Goal: Task Accomplishment & Management: Manage account settings

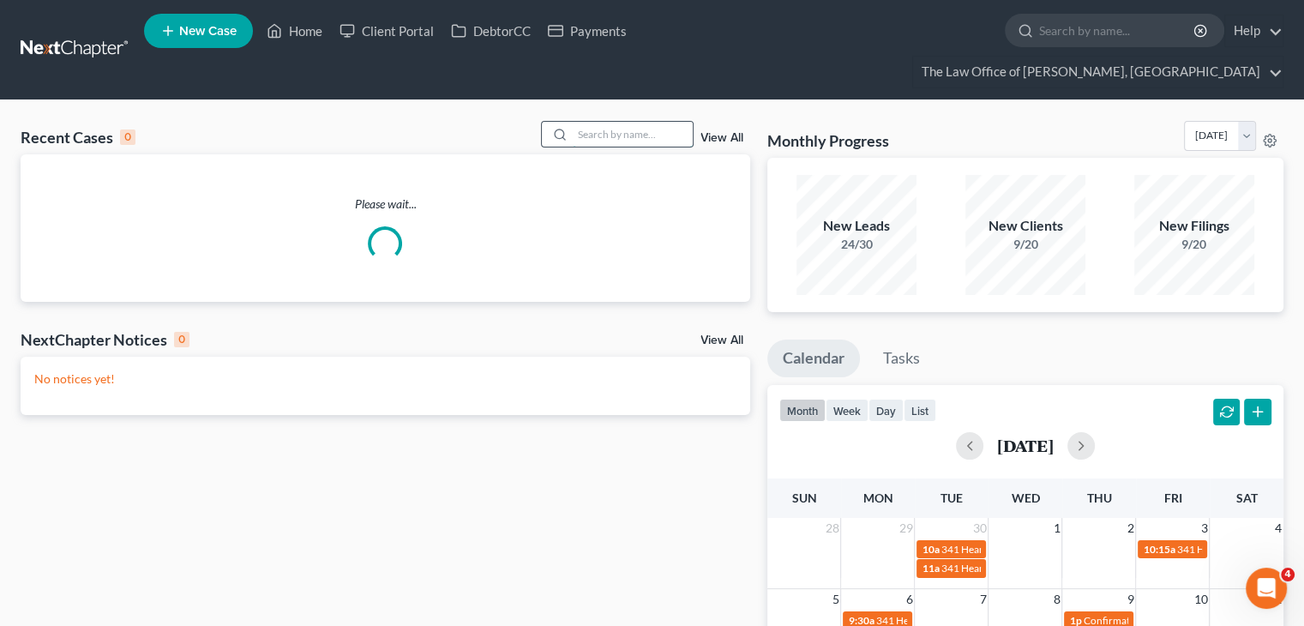
click at [585, 122] on input "search" at bounding box center [633, 134] width 120 height 25
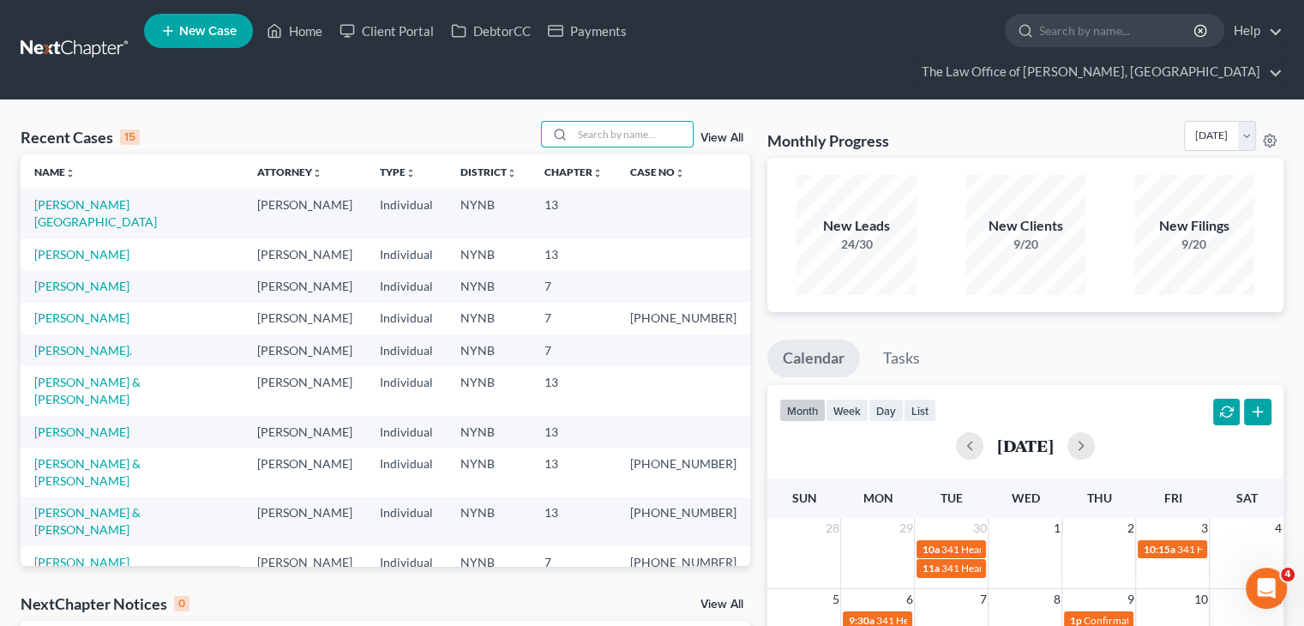
click at [1183, 236] on div "9/20" at bounding box center [1195, 244] width 120 height 17
click at [589, 122] on input "search" at bounding box center [633, 134] width 120 height 25
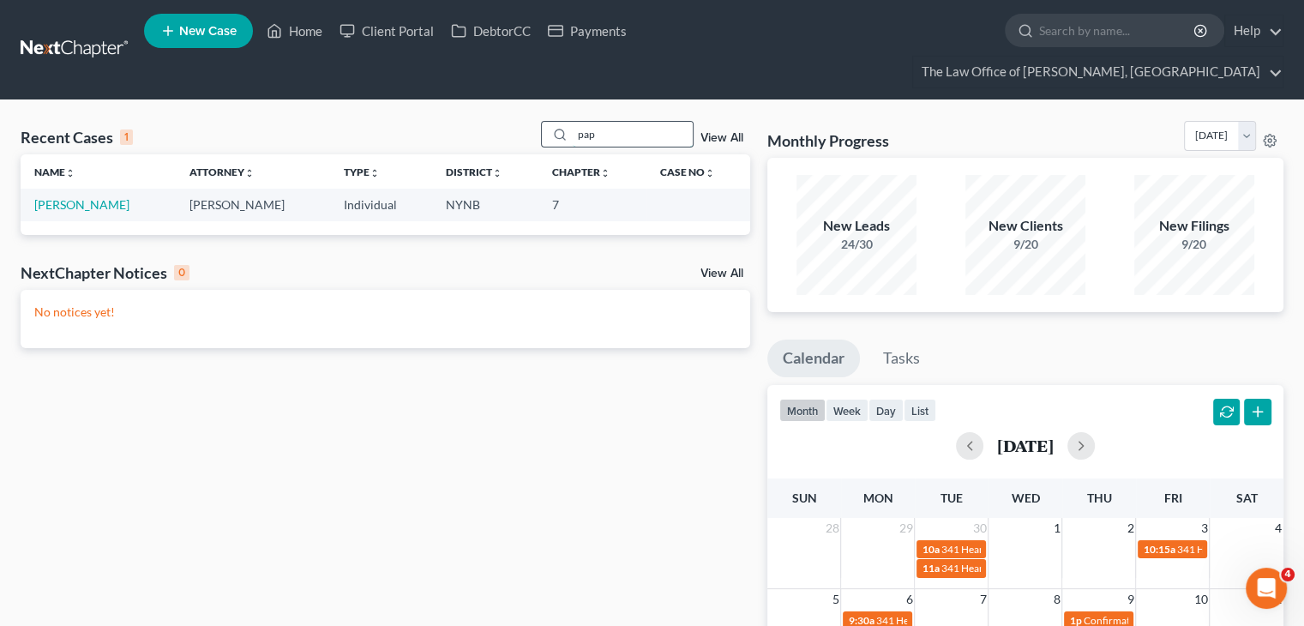
click at [605, 122] on input "pap" at bounding box center [633, 134] width 120 height 25
paste input "[PERSON_NAME]"
type input "[PERSON_NAME]"
click at [71, 189] on td "[PERSON_NAME]" at bounding box center [98, 205] width 155 height 32
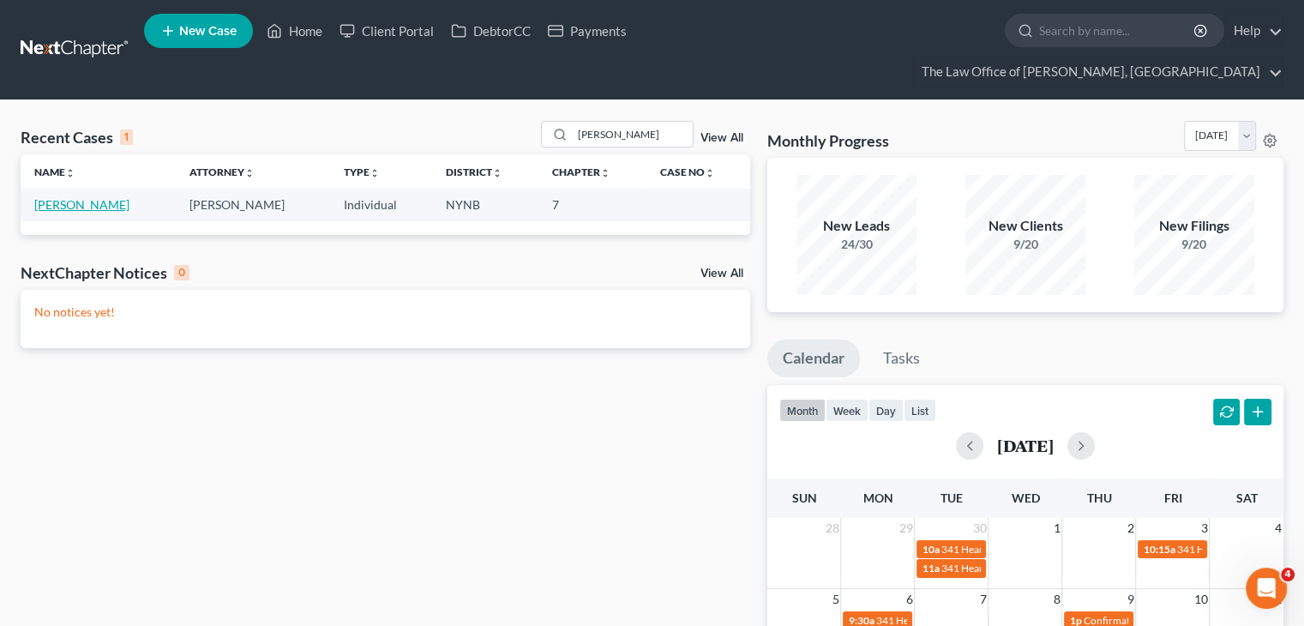
click at [85, 197] on link "[PERSON_NAME]" at bounding box center [81, 204] width 95 height 15
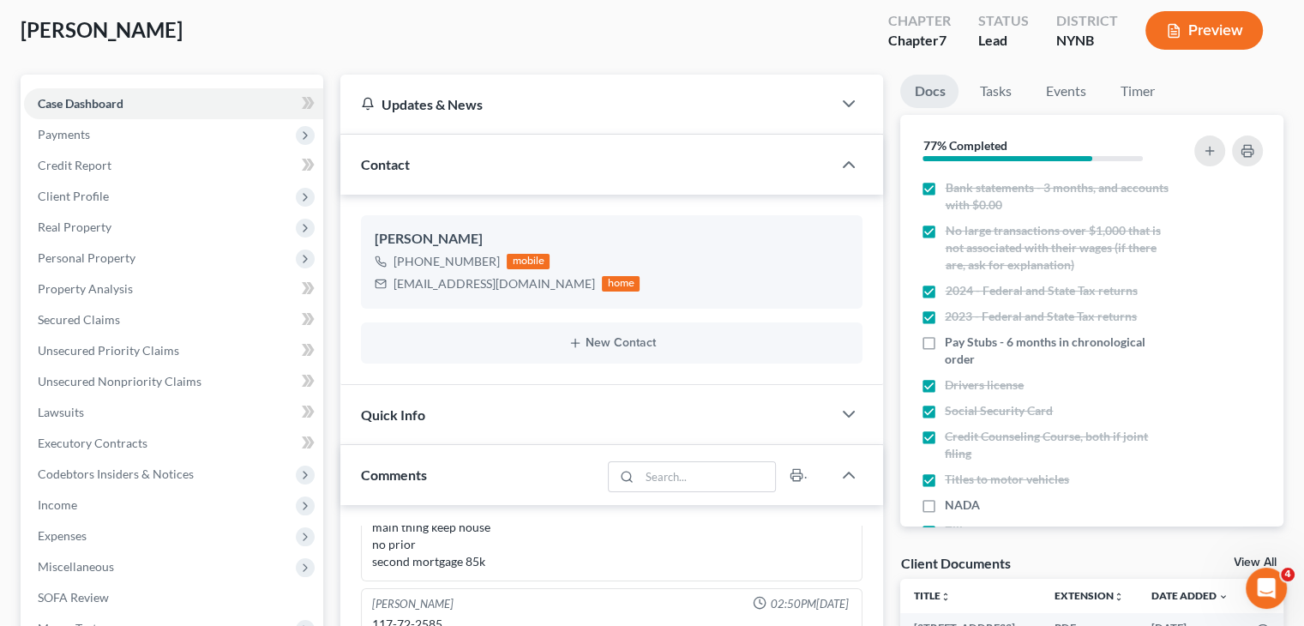
scroll to position [286, 0]
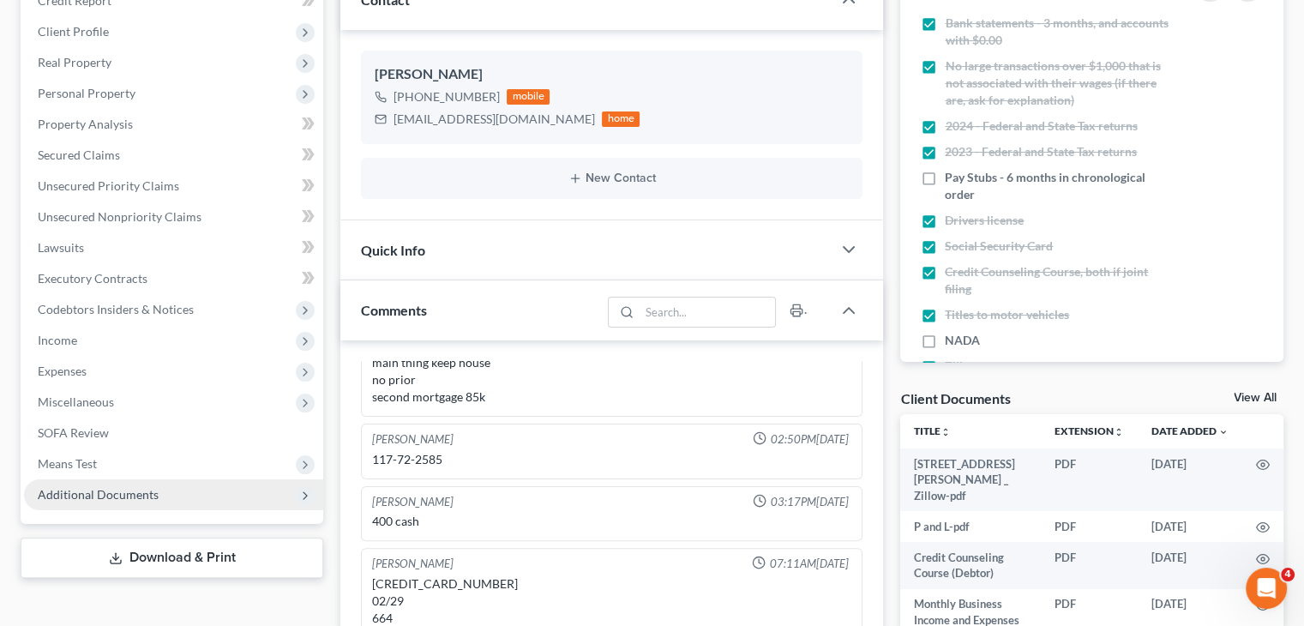
click at [160, 479] on span "Additional Documents" at bounding box center [173, 494] width 299 height 31
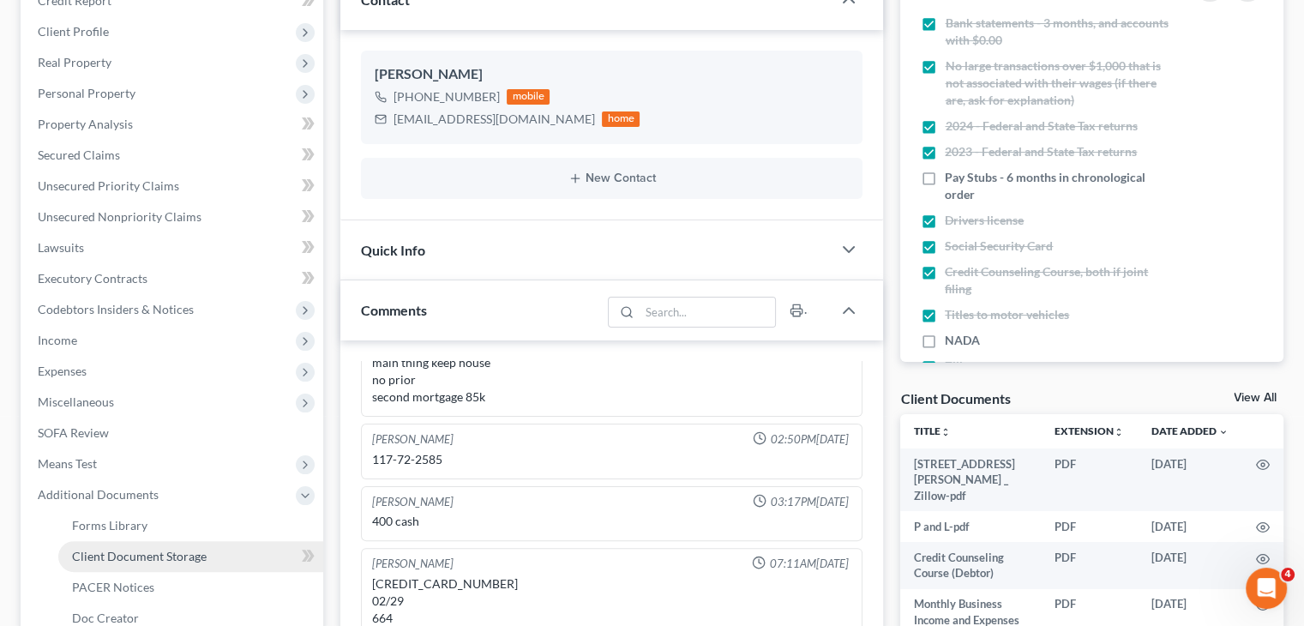
click at [178, 541] on link "Client Document Storage" at bounding box center [190, 556] width 265 height 31
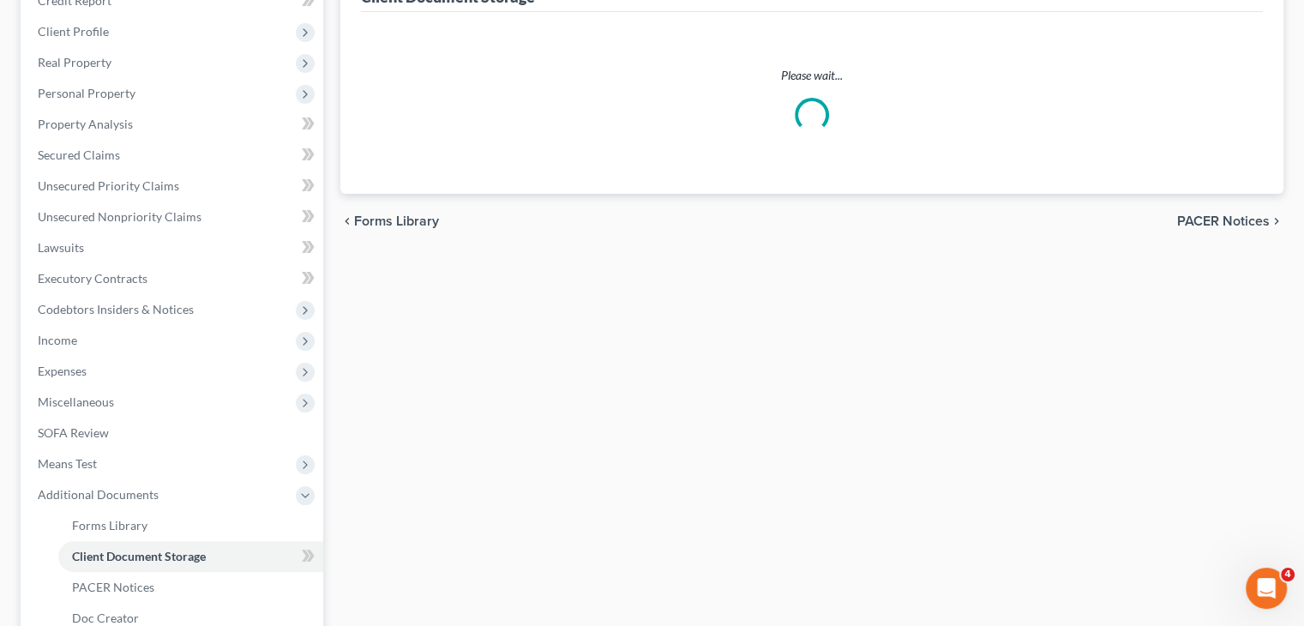
scroll to position [93, 0]
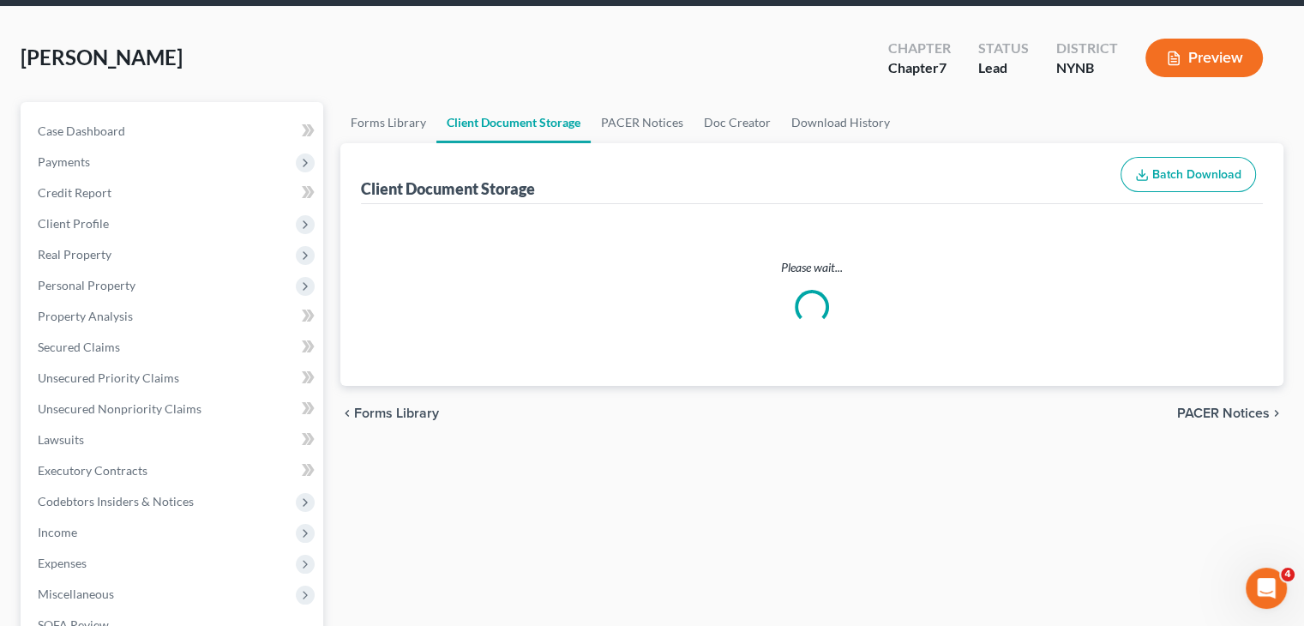
select select "1"
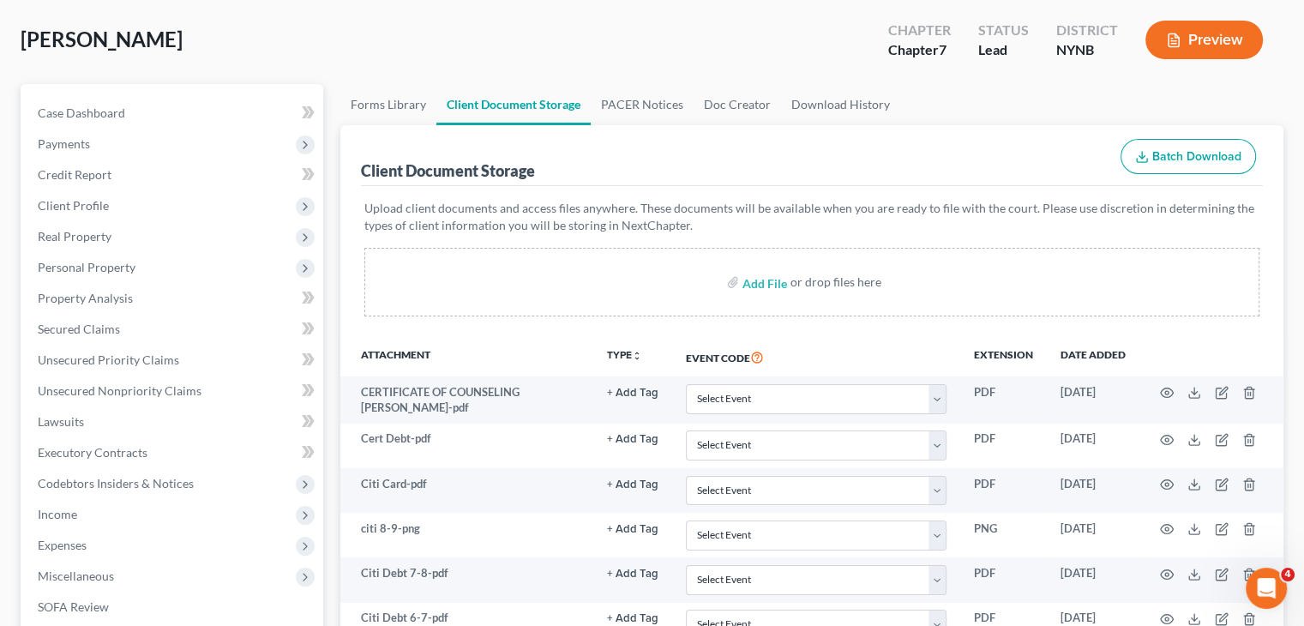
scroll to position [0, 0]
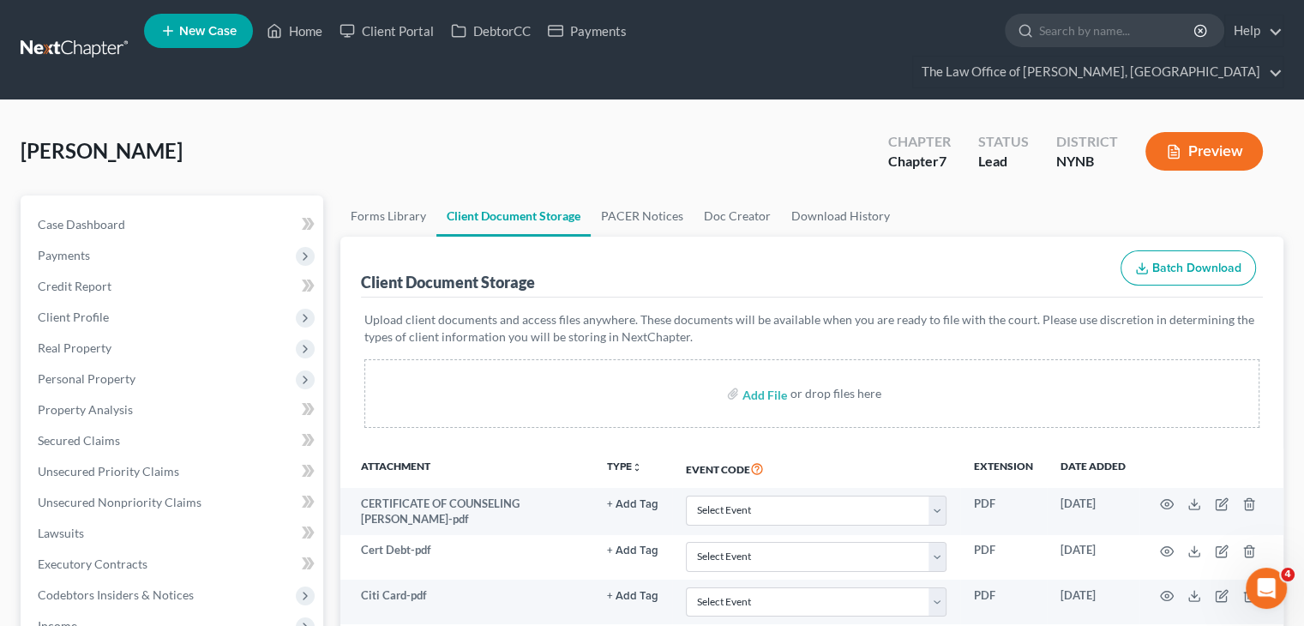
click at [98, 34] on link at bounding box center [76, 49] width 110 height 31
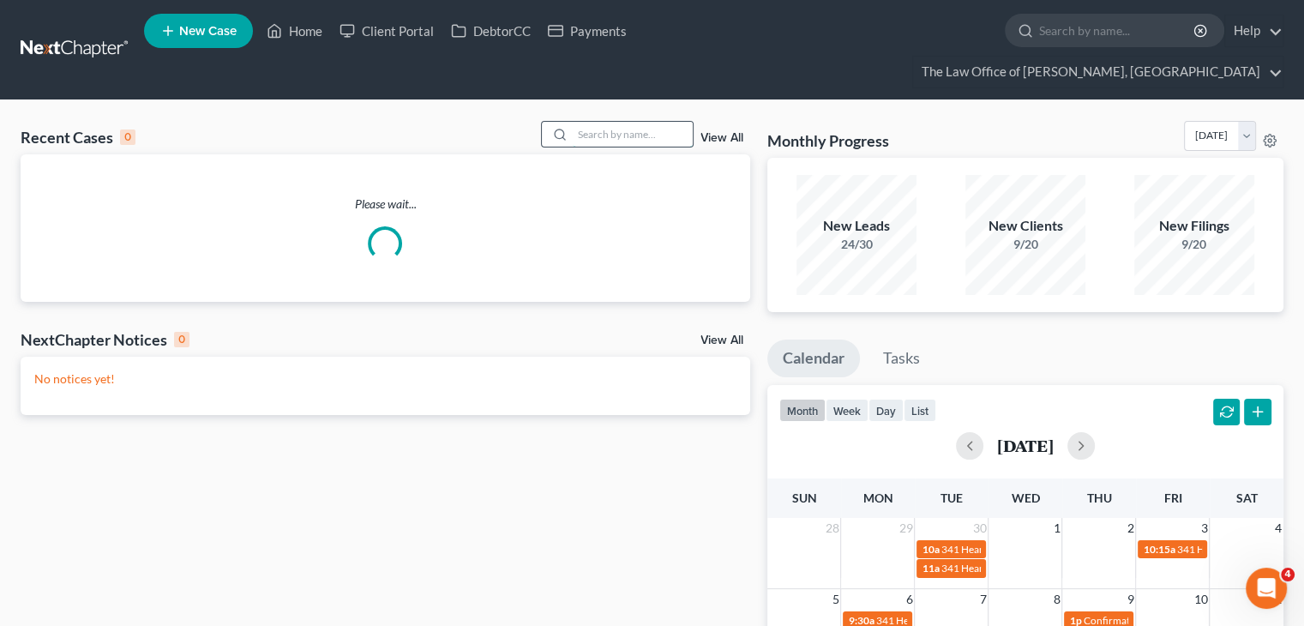
click at [611, 122] on input "search" at bounding box center [633, 134] width 120 height 25
click at [612, 122] on input "search" at bounding box center [633, 134] width 120 height 25
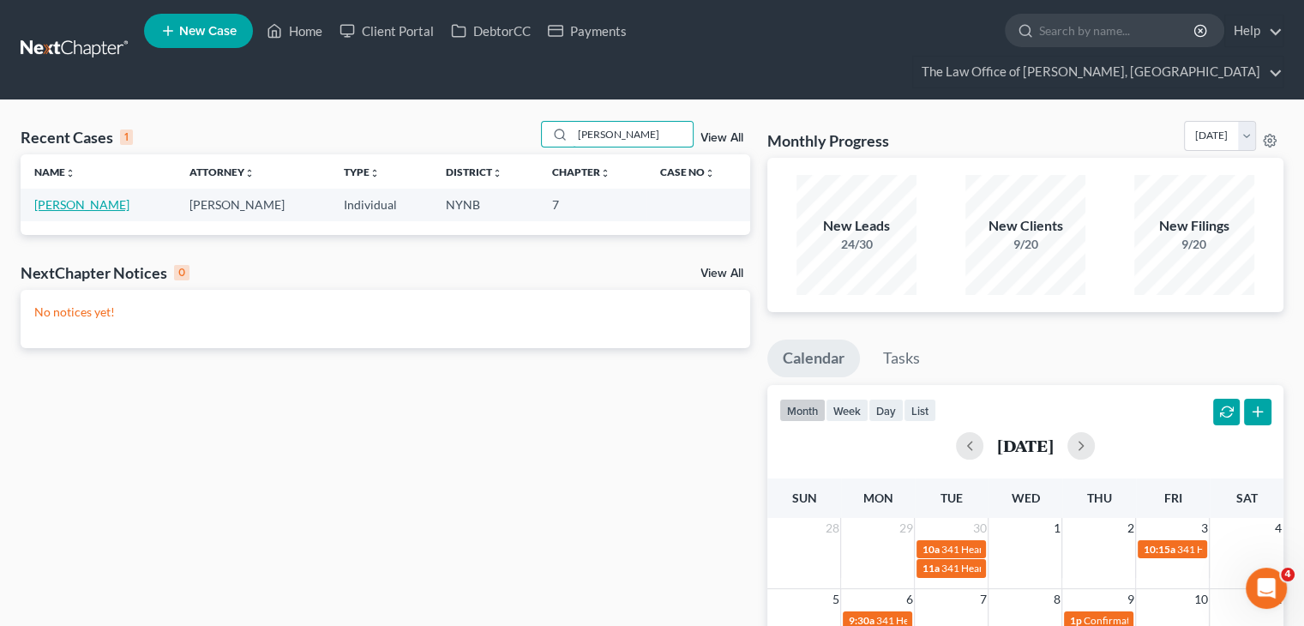
type input "timko"
click at [73, 197] on link "Timko, Janine" at bounding box center [81, 204] width 95 height 15
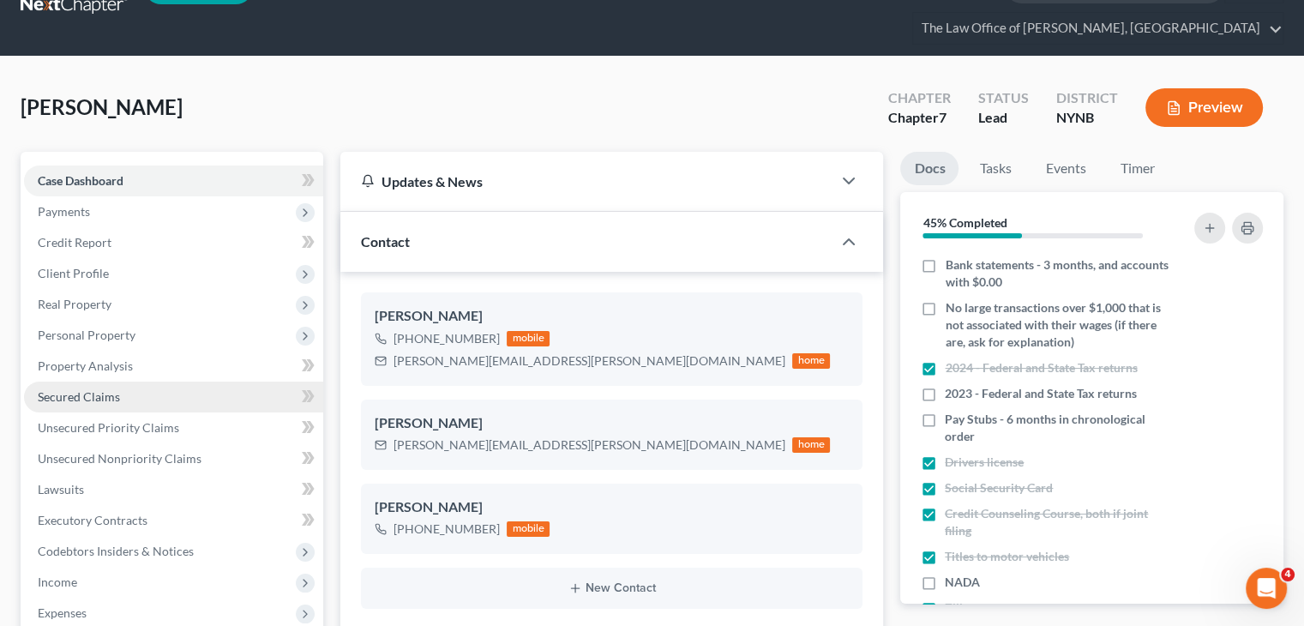
scroll to position [57, 0]
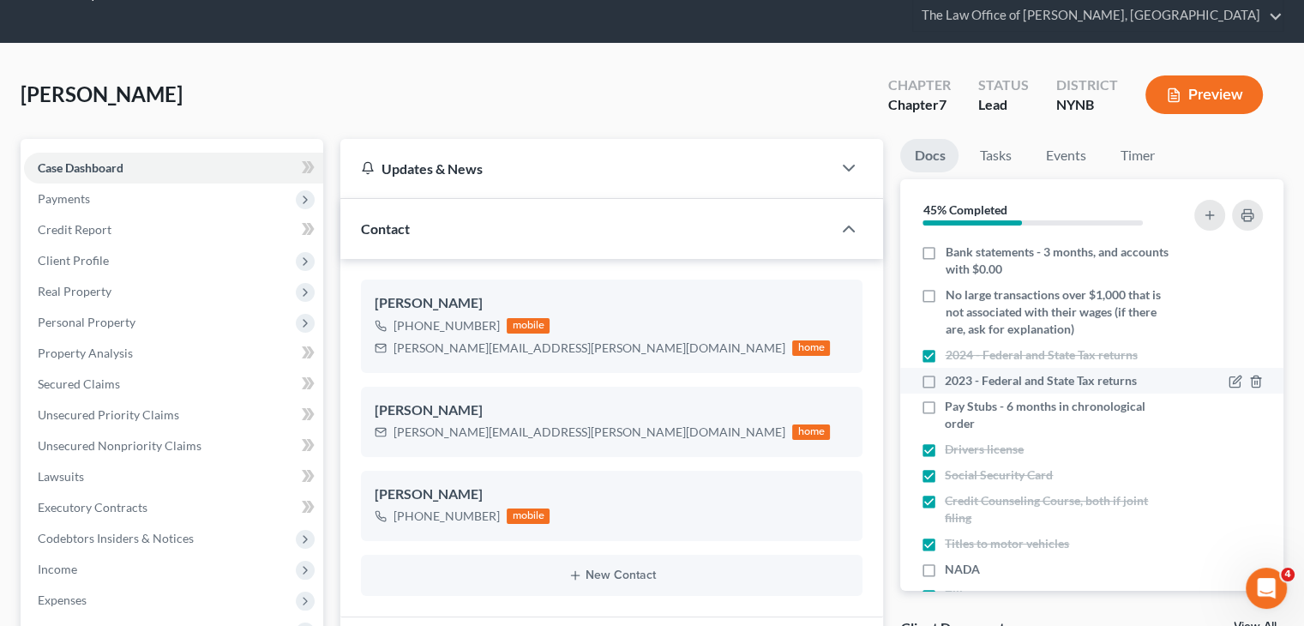
click at [989, 368] on li "2023 - Federal and State Tax returns" at bounding box center [1091, 381] width 383 height 26
click at [945, 372] on label "2023 - Federal and State Tax returns" at bounding box center [1041, 380] width 192 height 17
click at [952, 372] on input "2023 - Federal and State Tax returns" at bounding box center [957, 377] width 11 height 11
checkbox input "true"
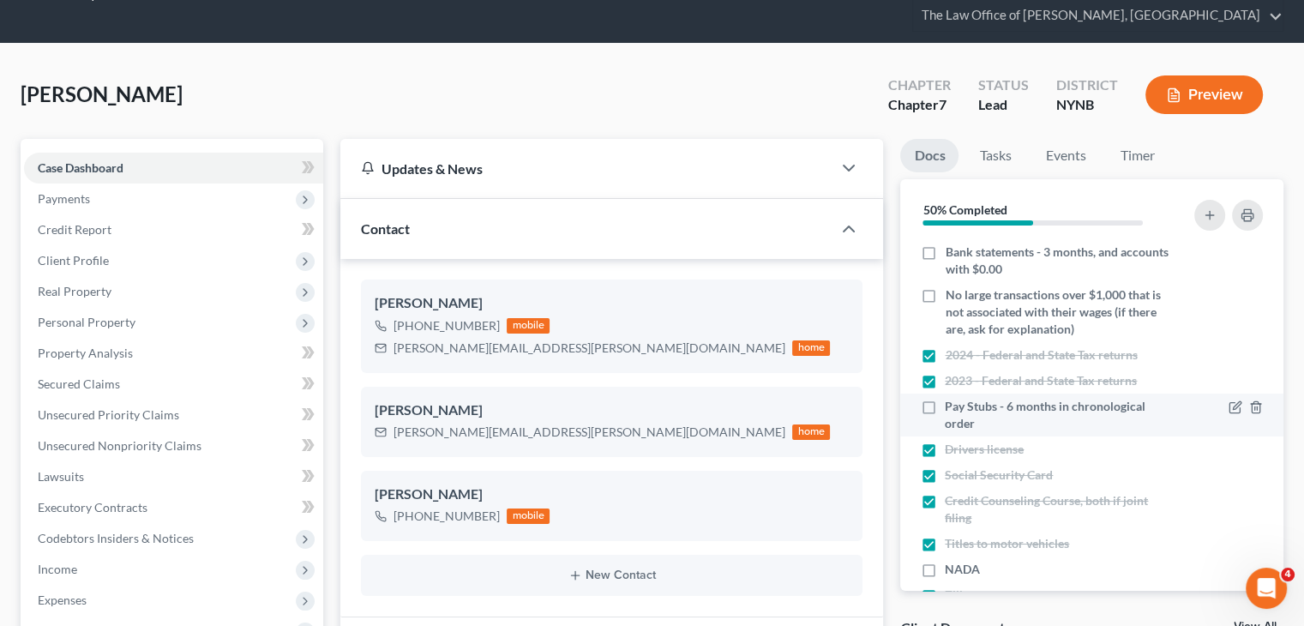
click at [945, 398] on label "Pay Stubs - 6 months in chronological order" at bounding box center [1059, 415] width 228 height 34
click at [952, 398] on input "Pay Stubs - 6 months in chronological order" at bounding box center [957, 403] width 11 height 11
click at [945, 398] on label "Pay Stubs - 6 months in chronological order" at bounding box center [1059, 415] width 228 height 34
click at [952, 398] on input "Pay Stubs - 6 months in chronological order" at bounding box center [957, 403] width 11 height 11
checkbox input "false"
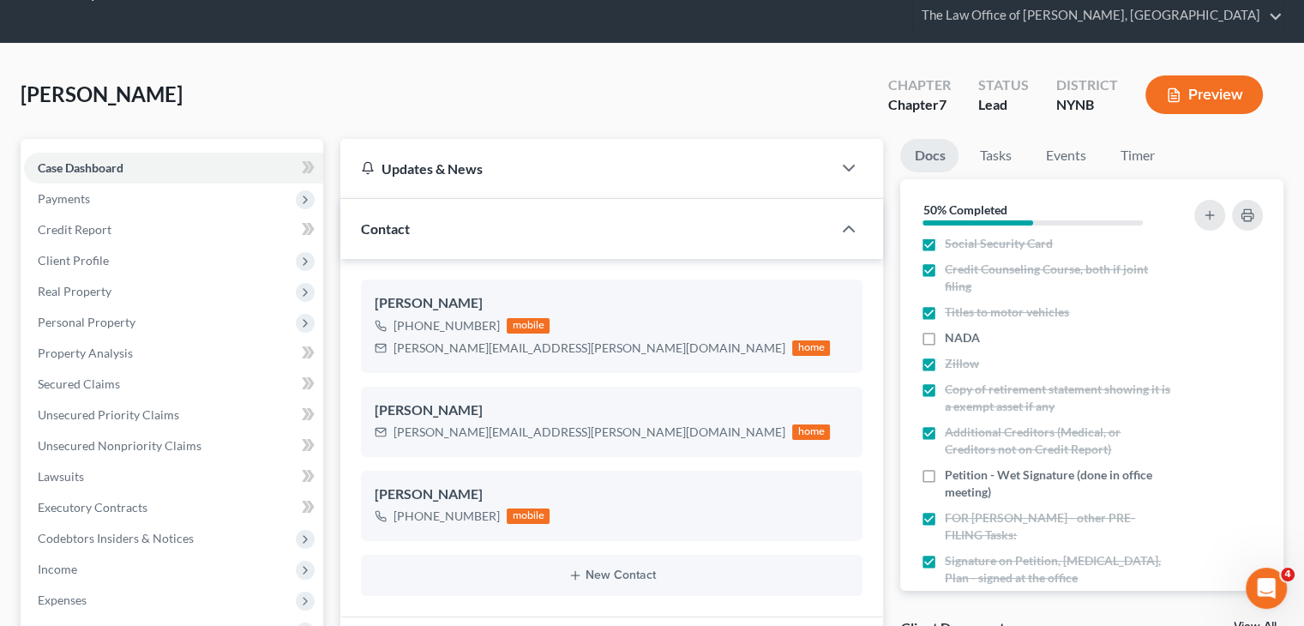
scroll to position [286, 0]
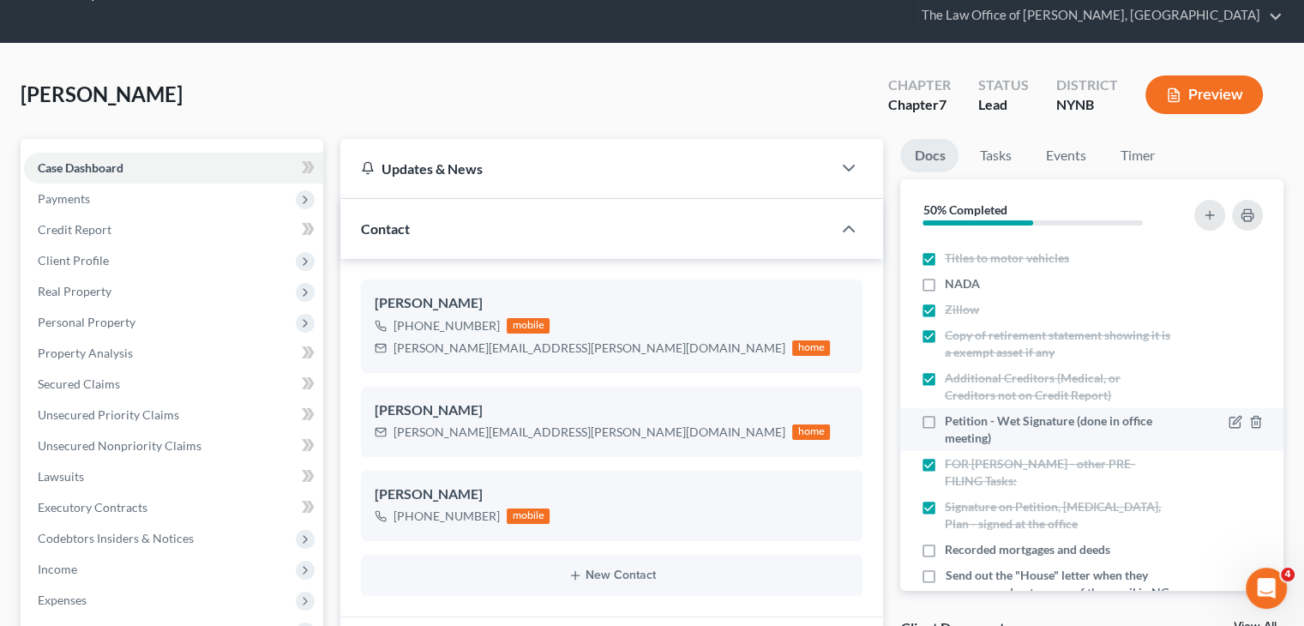
click at [1016, 412] on span "Petition - Wet Signature (done in office meeting)" at bounding box center [1059, 429] width 228 height 34
click at [963, 412] on input "Petition - Wet Signature (done in office meeting)" at bounding box center [957, 417] width 11 height 11
checkbox input "true"
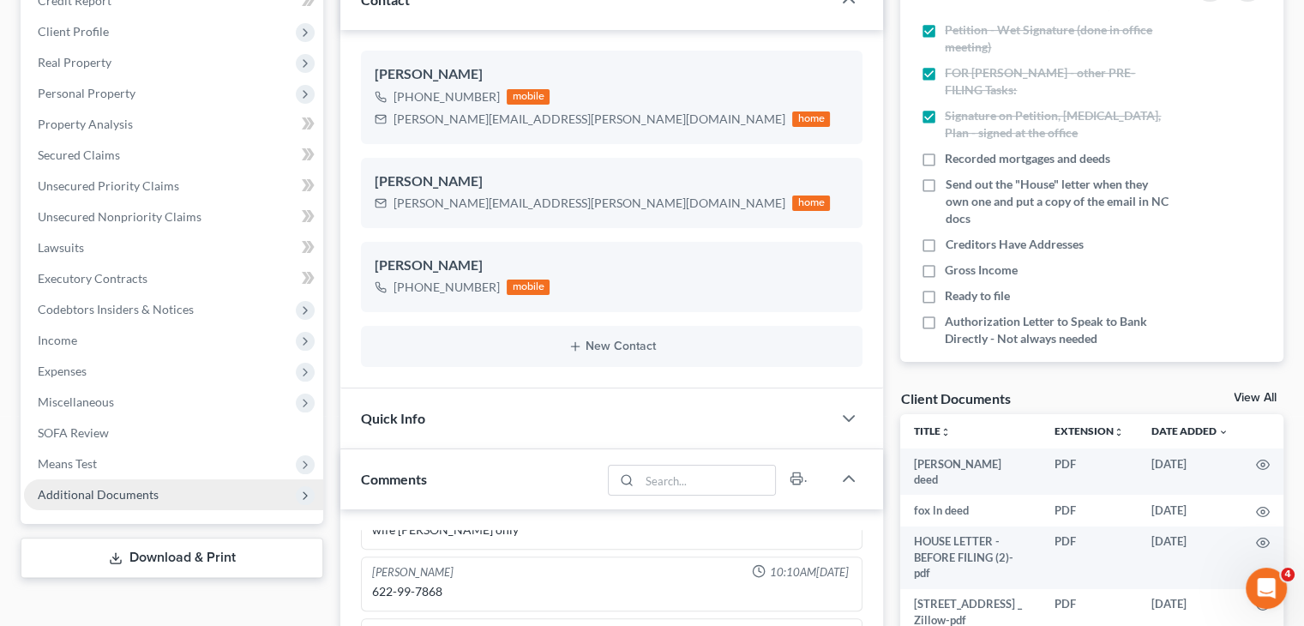
click at [105, 487] on span "Additional Documents" at bounding box center [98, 494] width 121 height 15
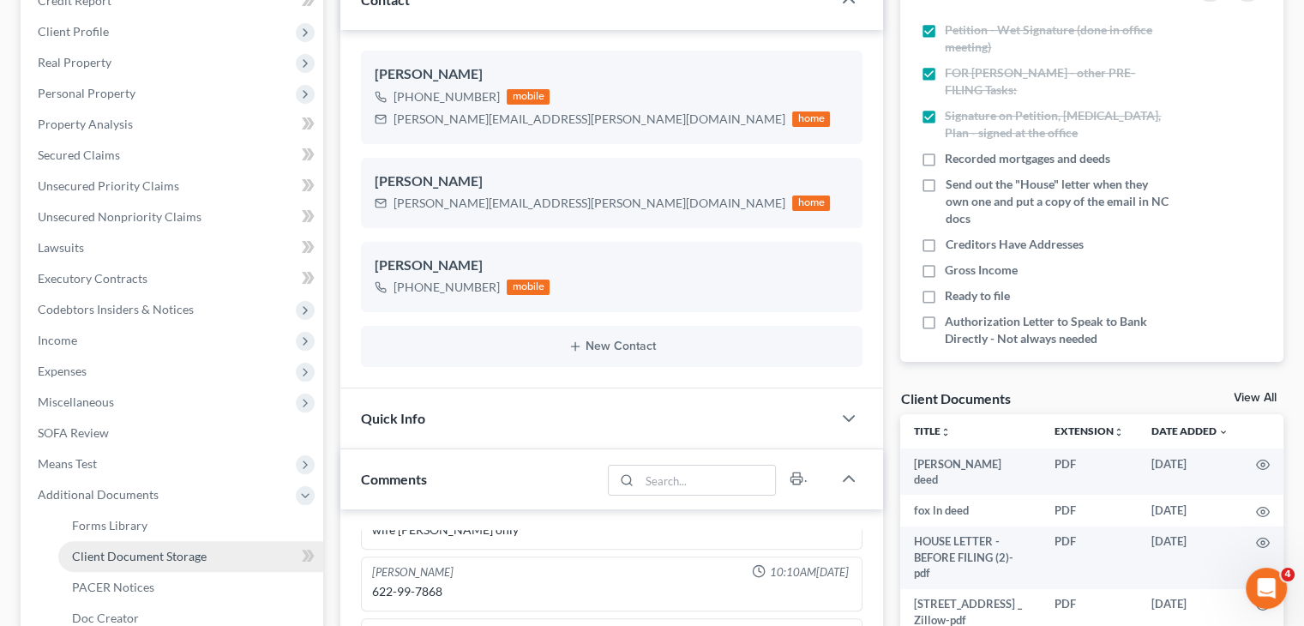
click at [175, 549] on span "Client Document Storage" at bounding box center [139, 556] width 135 height 15
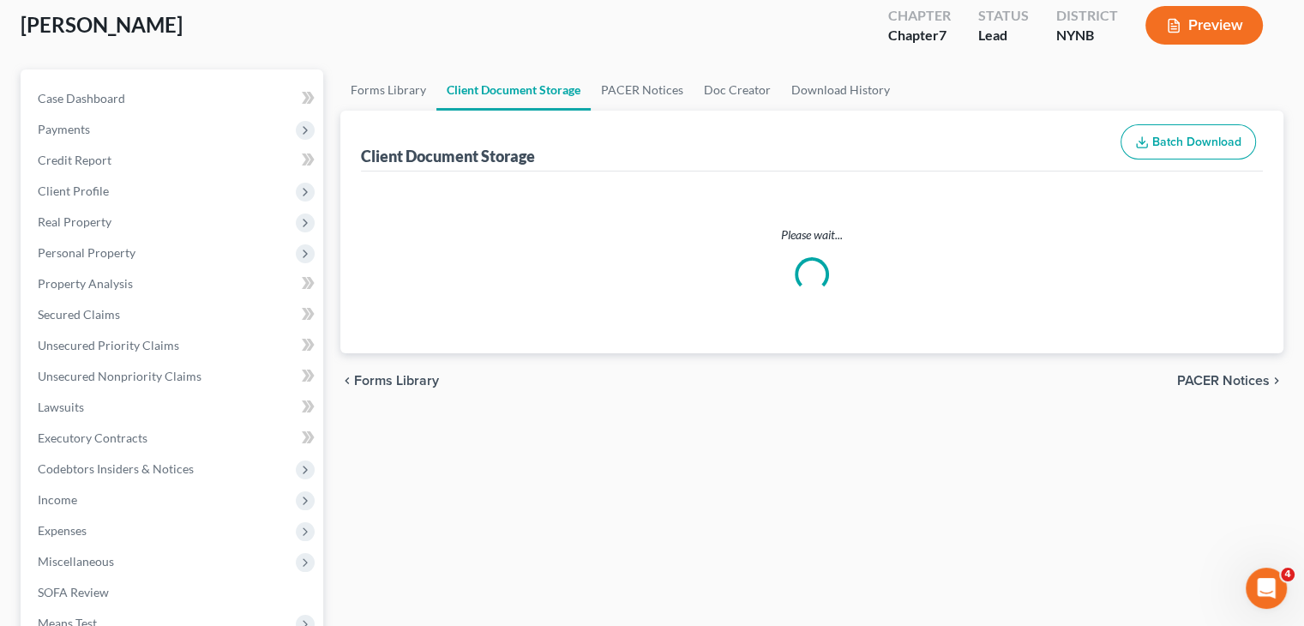
scroll to position [17, 0]
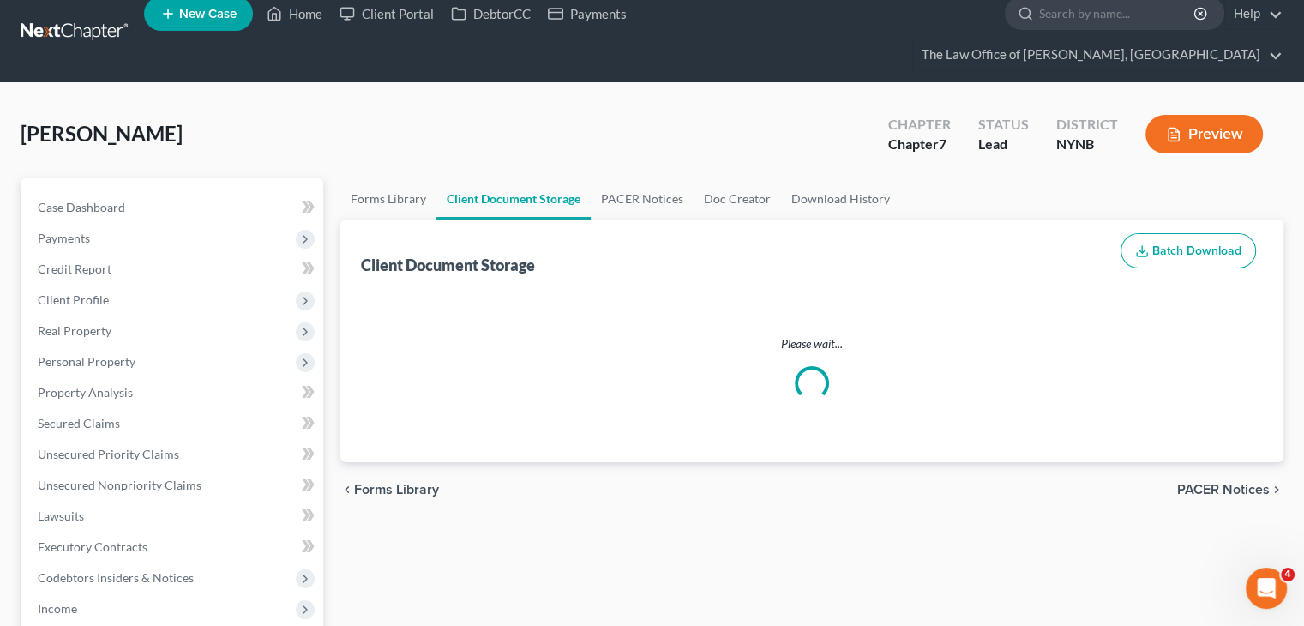
select select "1"
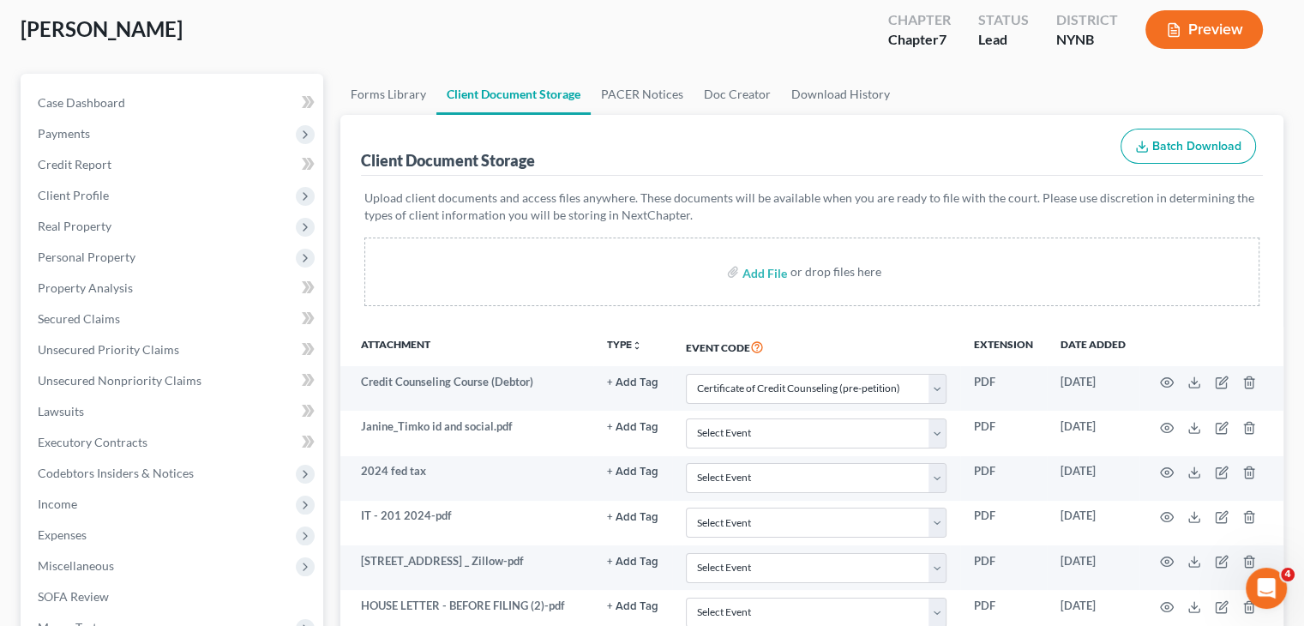
scroll to position [172, 0]
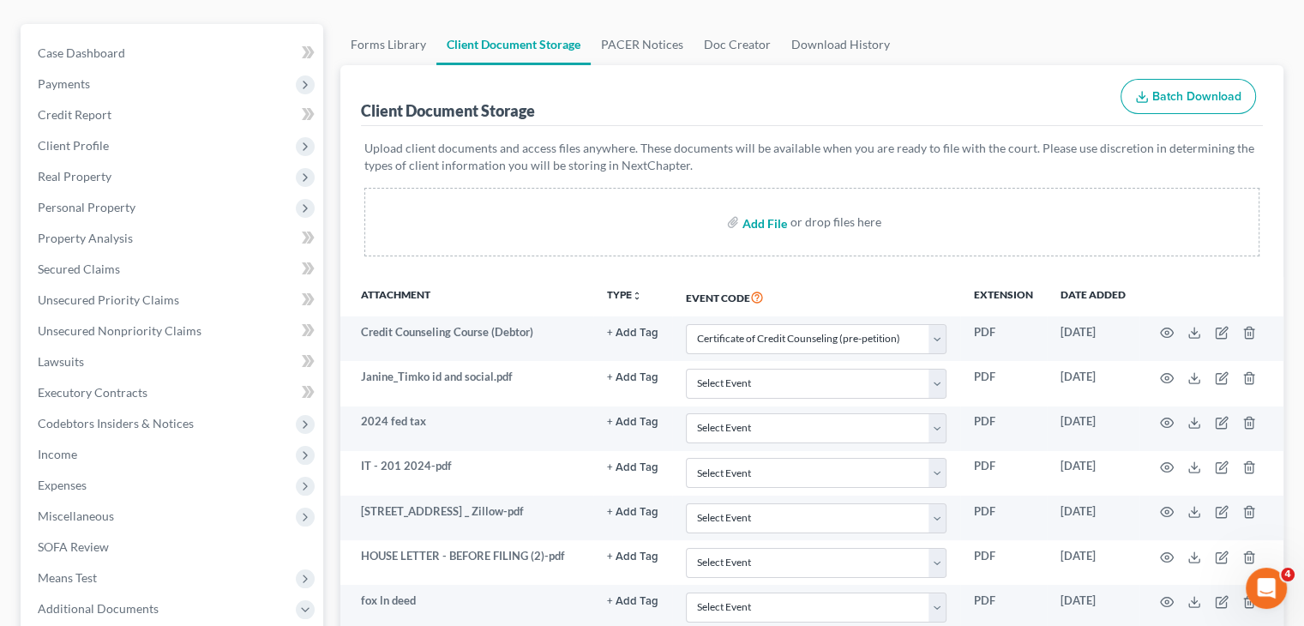
click at [765, 207] on input "file" at bounding box center [763, 222] width 41 height 31
type input "C:\fakepath\Doc - Oct 9 2025 - 8-00 AM.pdf"
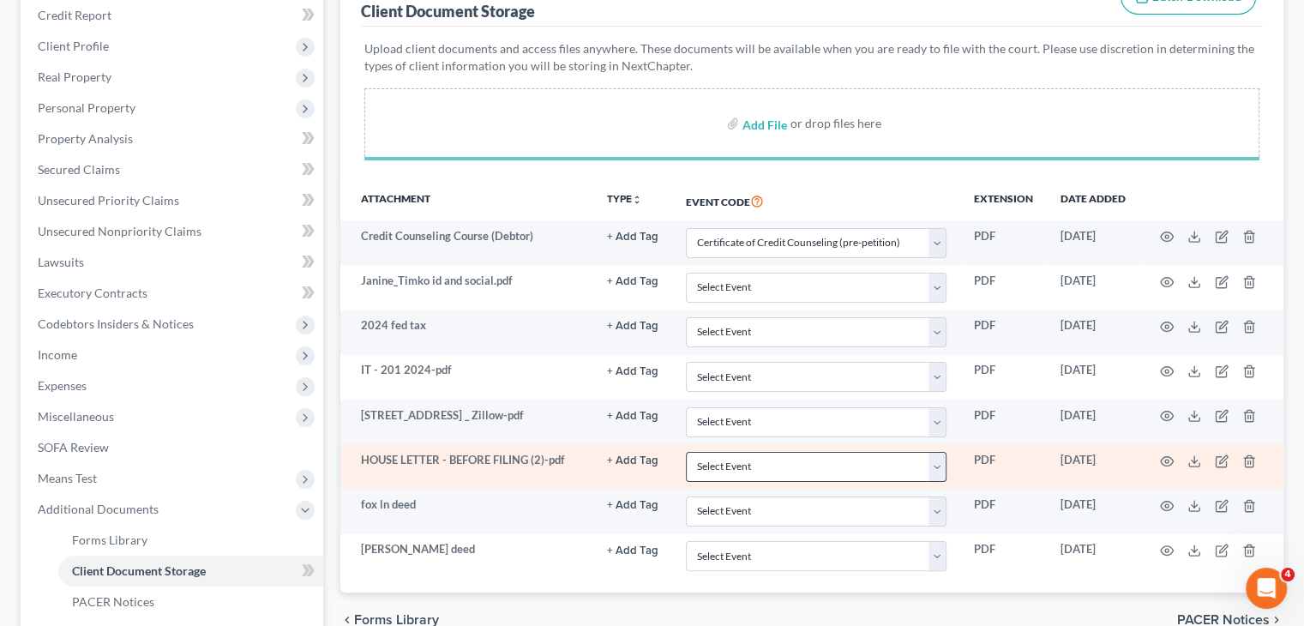
scroll to position [254, 0]
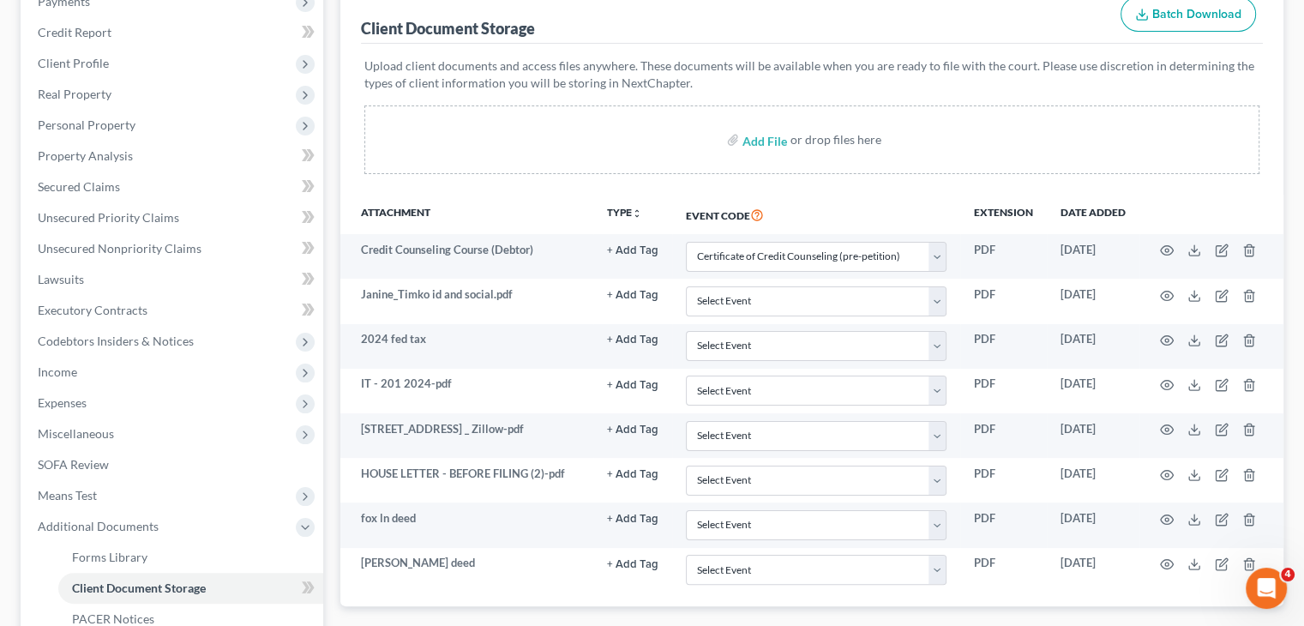
select select "1"
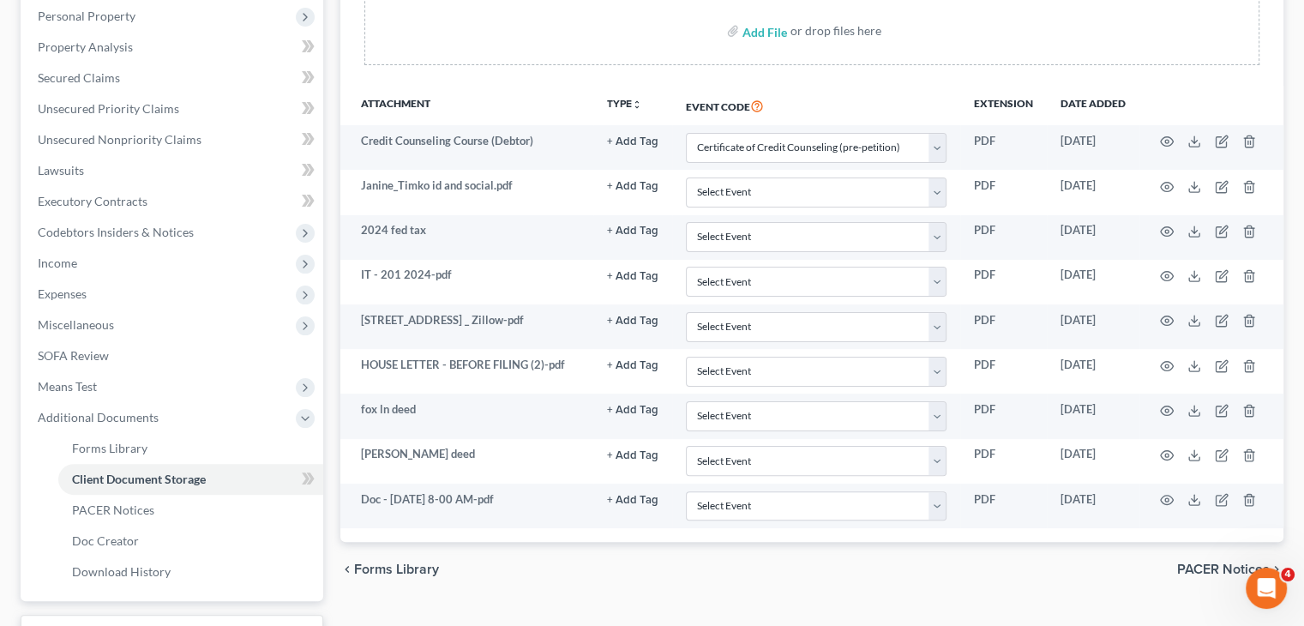
scroll to position [368, 0]
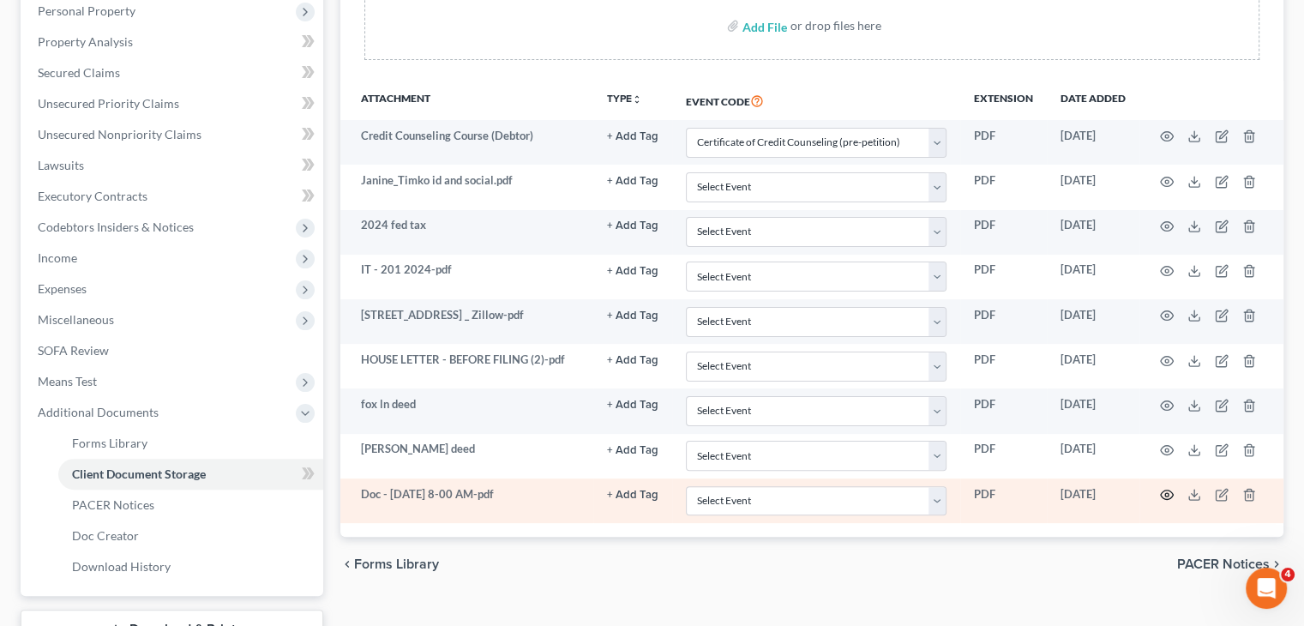
click at [1169, 488] on icon "button" at bounding box center [1167, 495] width 14 height 14
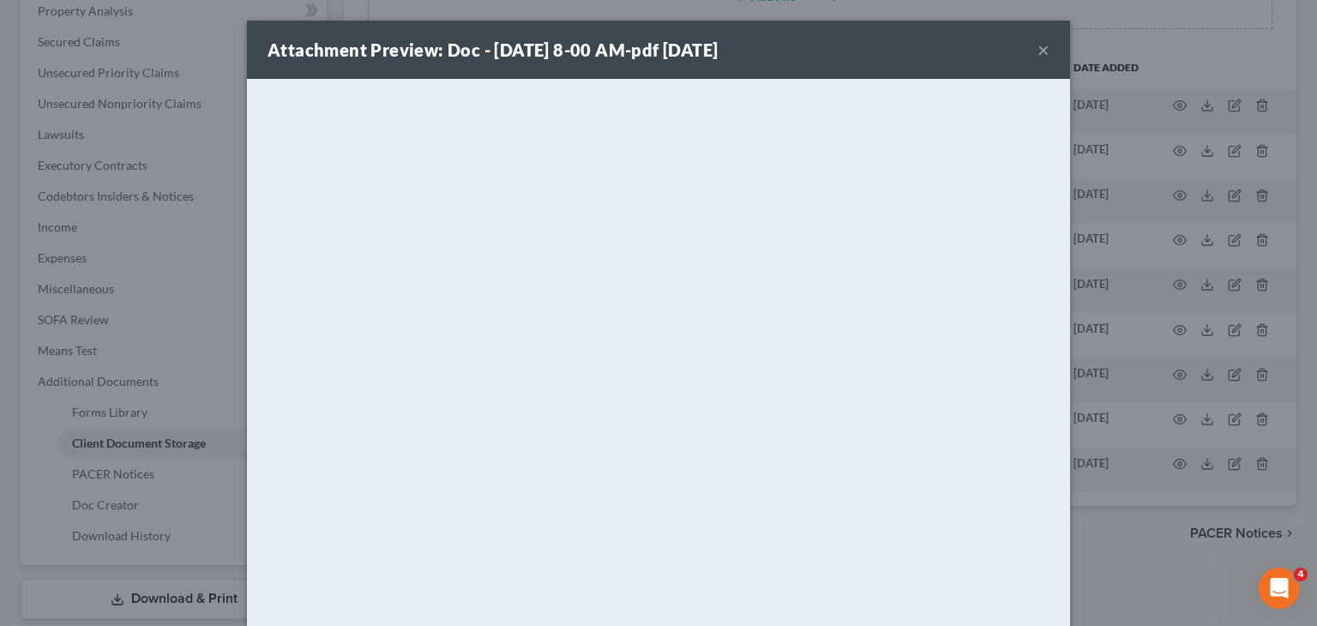
click at [1038, 49] on button "×" at bounding box center [1044, 49] width 12 height 21
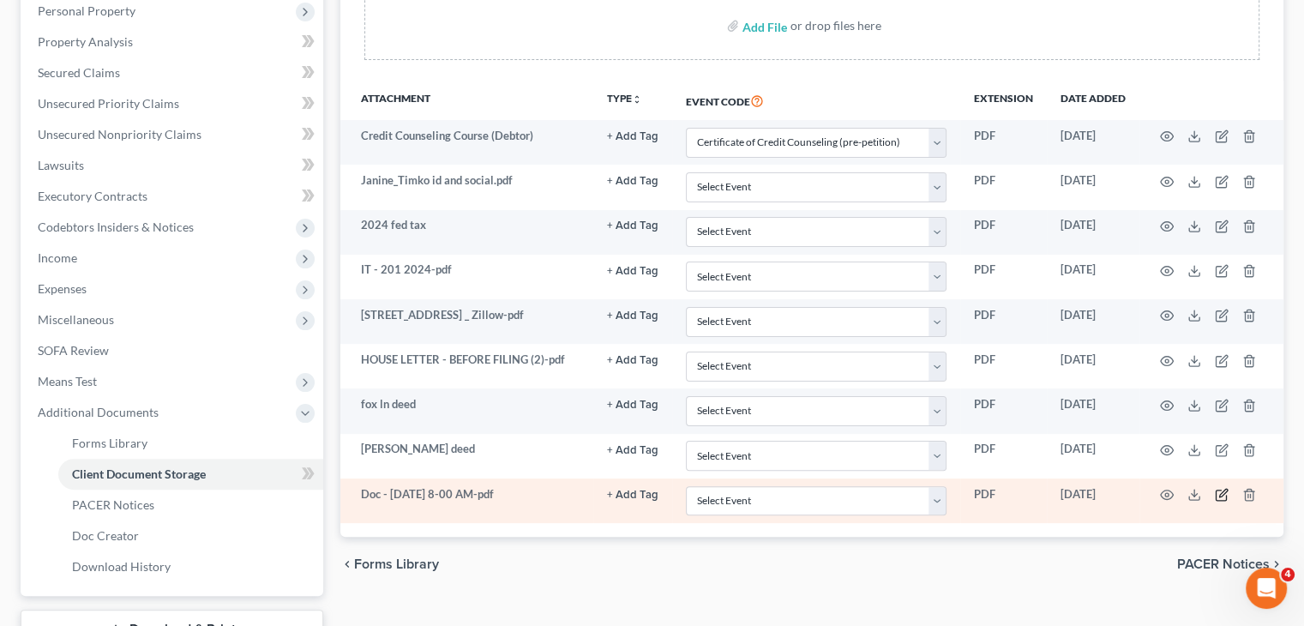
click at [1220, 488] on icon "button" at bounding box center [1222, 495] width 14 height 14
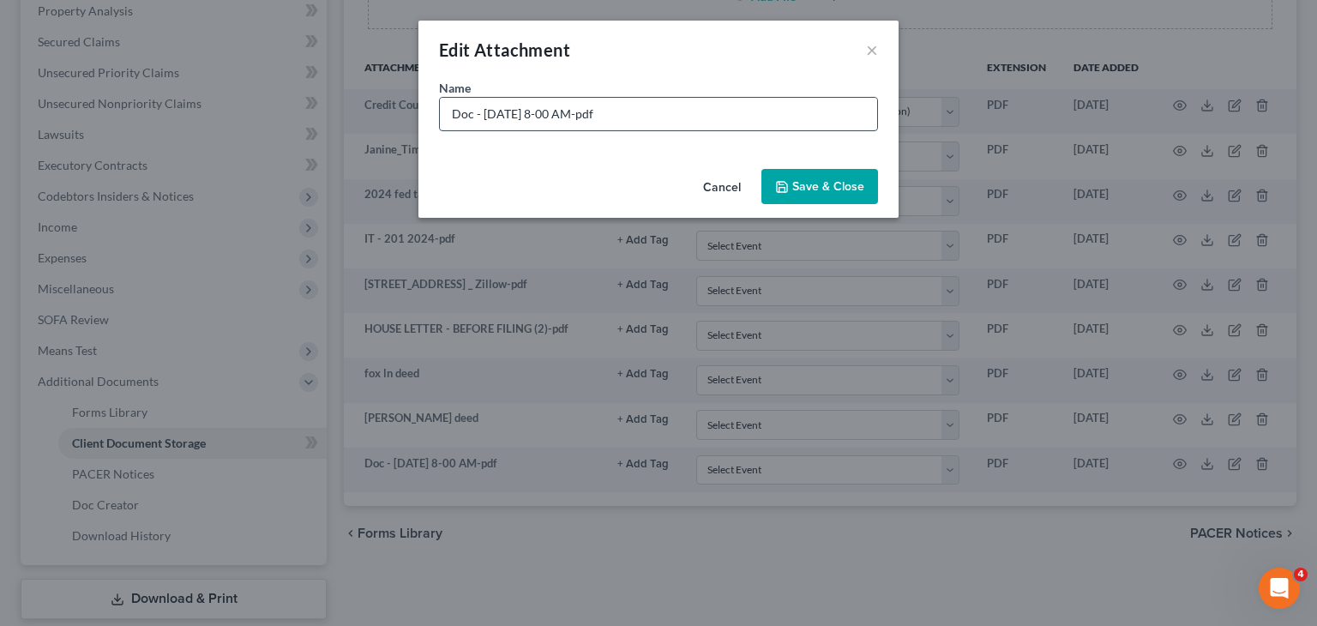
click at [497, 117] on input "Doc - Oct 9 2025 - 8-00 AM-pdf" at bounding box center [658, 114] width 437 height 33
type input "2023 taxes"
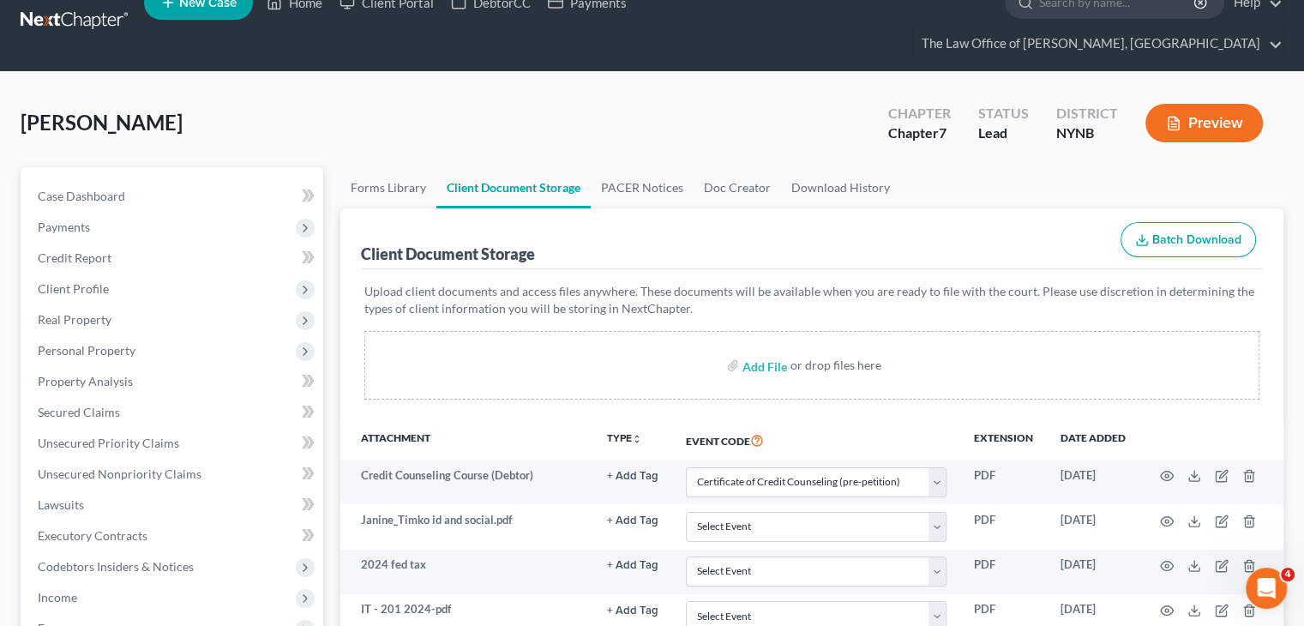
scroll to position [25, 0]
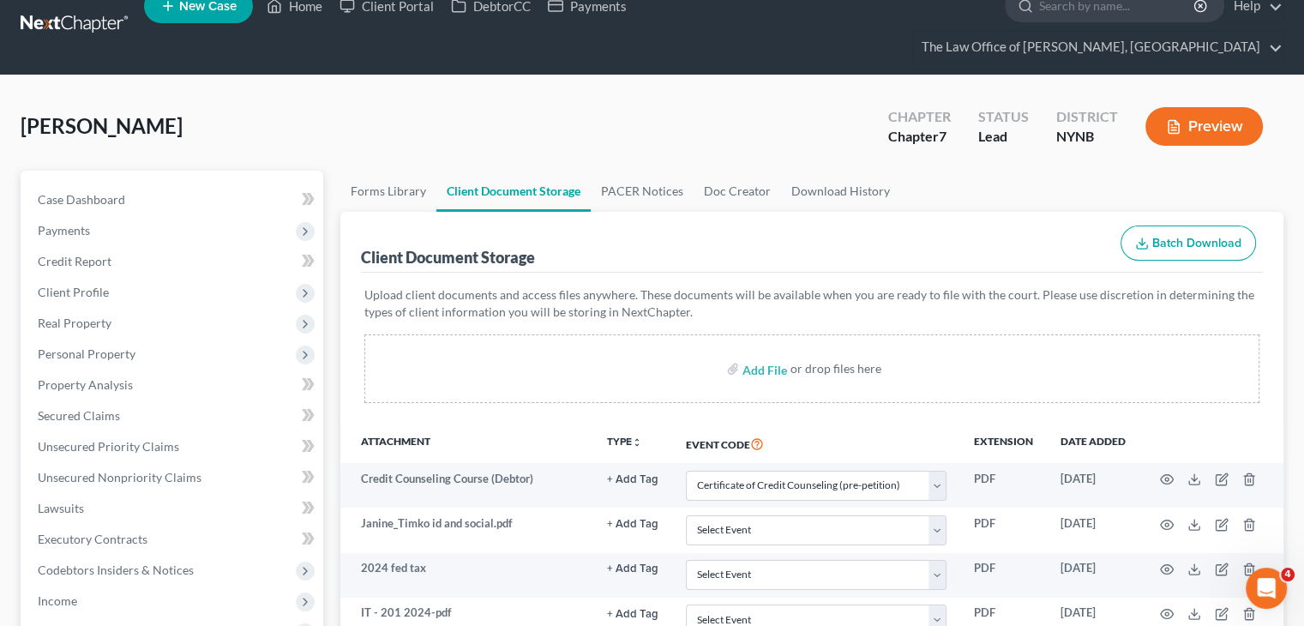
click at [72, 30] on nav "Home New Case Client Portal DebtorCC Payments The Law Office of Christiaan Van …" at bounding box center [652, 24] width 1304 height 99
click at [82, 15] on link at bounding box center [76, 24] width 110 height 31
click at [82, 11] on link at bounding box center [76, 24] width 110 height 31
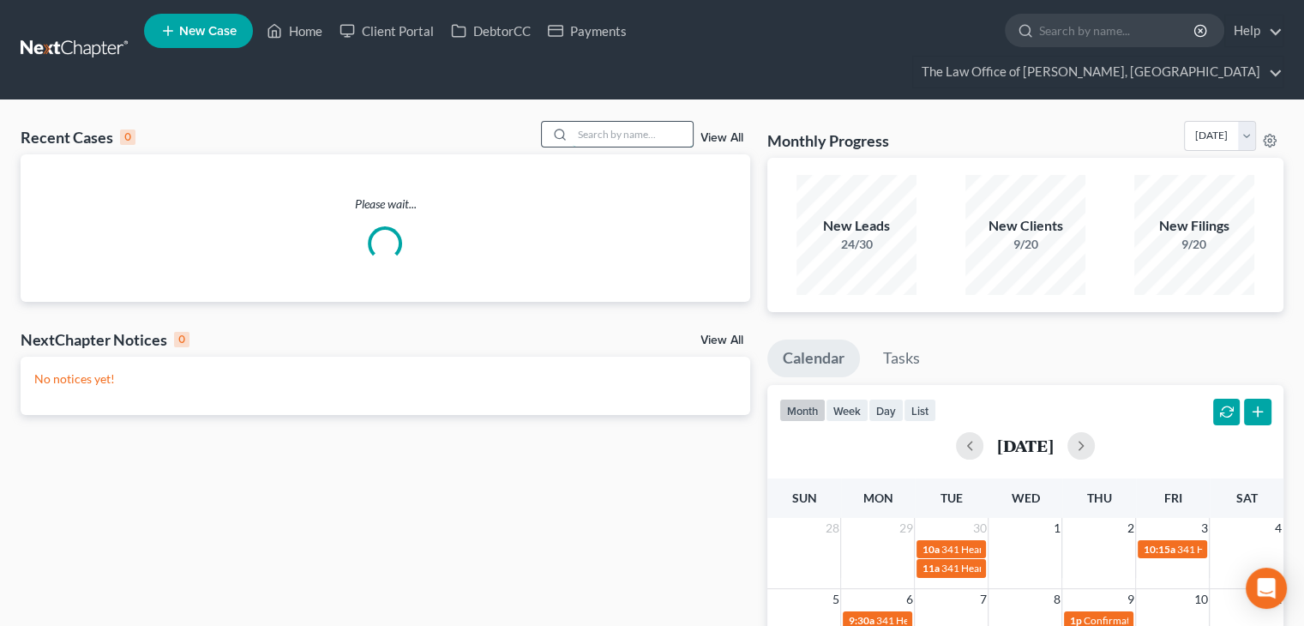
click at [647, 122] on input "search" at bounding box center [633, 134] width 120 height 25
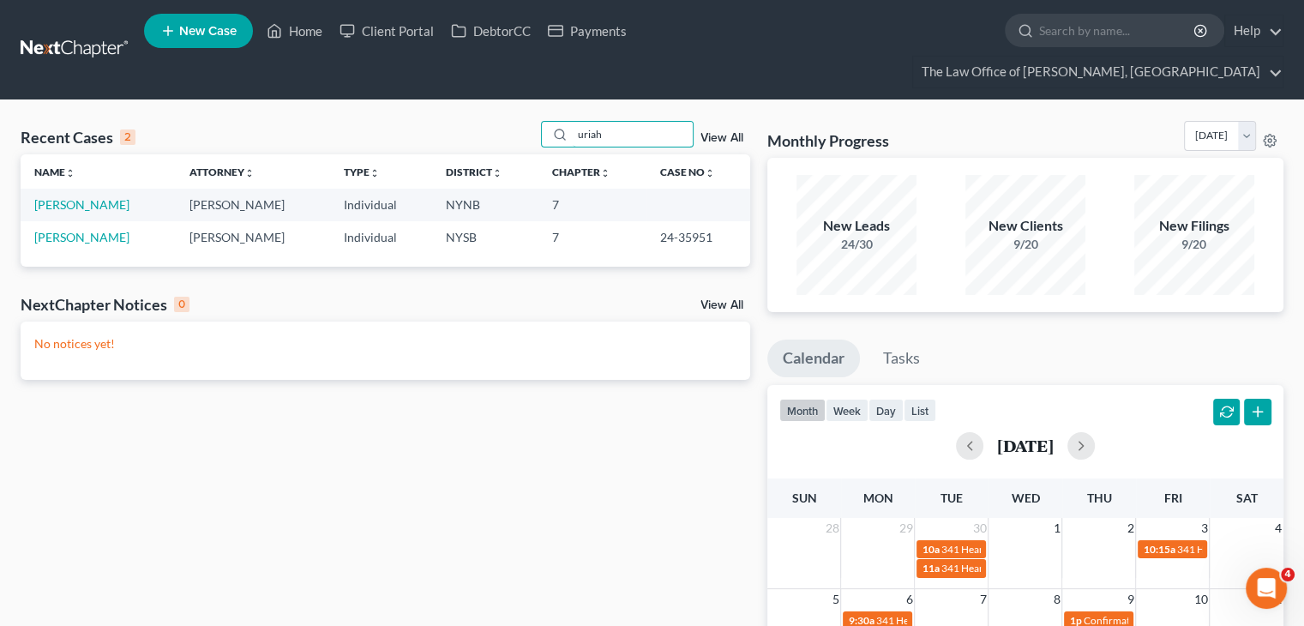
type input "uriah"
